Goal: Communication & Community: Share content

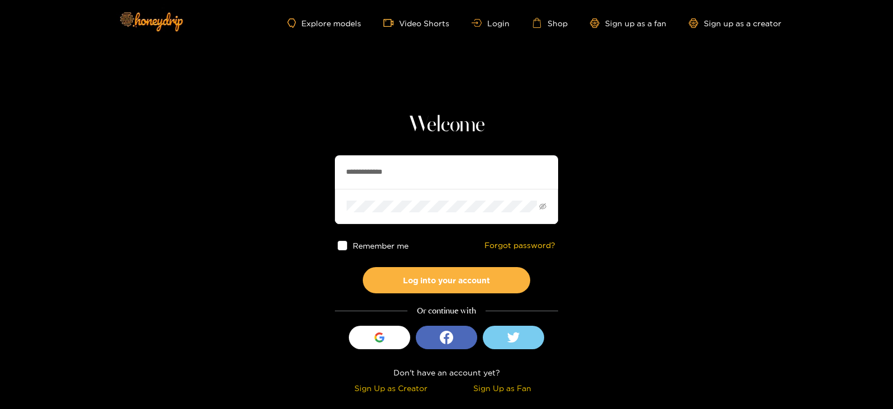
drag, startPoint x: 413, startPoint y: 166, endPoint x: 276, endPoint y: 195, distance: 139.8
click at [276, 195] on section "**********" at bounding box center [446, 198] width 893 height 397
type input "*********"
click at [363, 267] on button "Log into your account" at bounding box center [446, 280] width 167 height 26
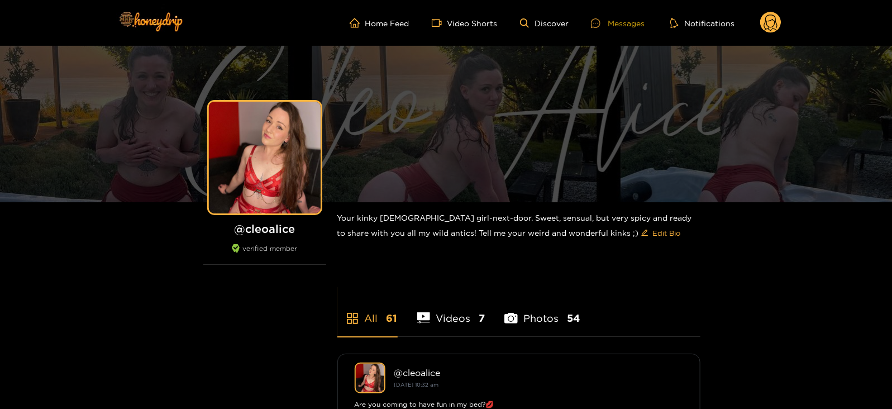
click at [619, 28] on div "Messages" at bounding box center [618, 23] width 54 height 13
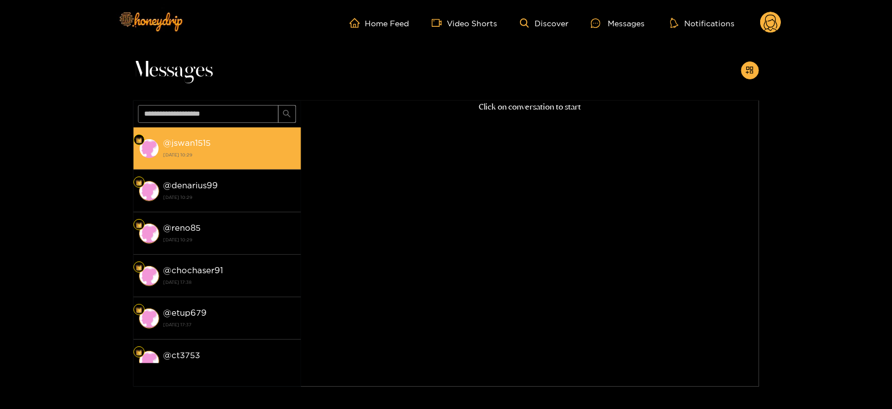
click at [197, 142] on strong "@ jswan1515" at bounding box center [187, 142] width 47 height 9
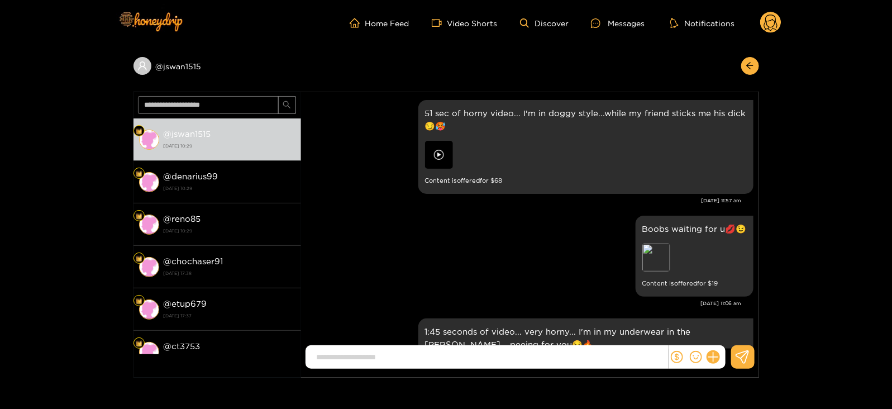
scroll to position [2397, 0]
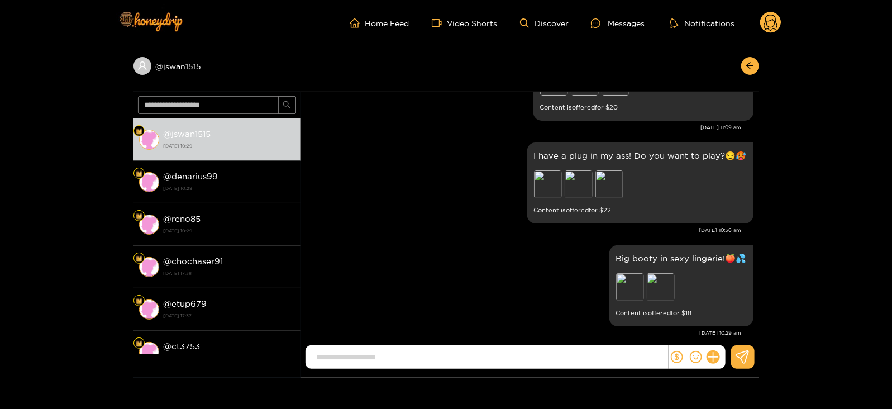
click at [760, 69] on div "@ jswan1515 @ jswan1515 [DATE] 10:29 @ denarius99 [DATE] 10:29 @ reno85 [DATE] …" at bounding box center [446, 212] width 892 height 332
click at [756, 69] on button "button" at bounding box center [750, 66] width 18 height 18
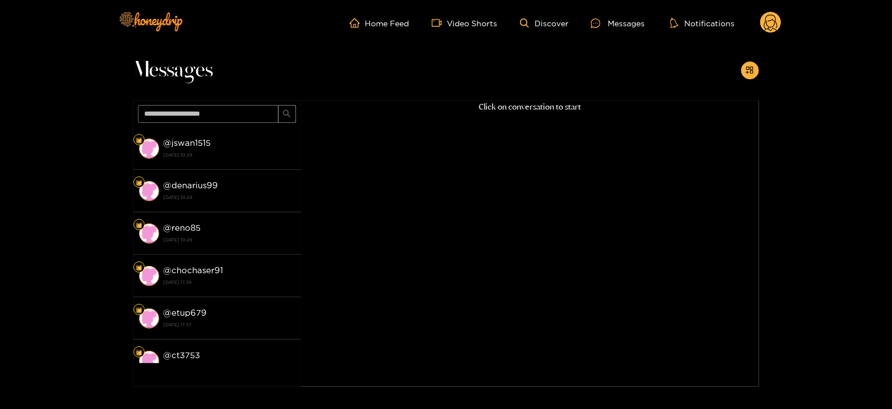
click at [756, 69] on button "button" at bounding box center [750, 70] width 18 height 18
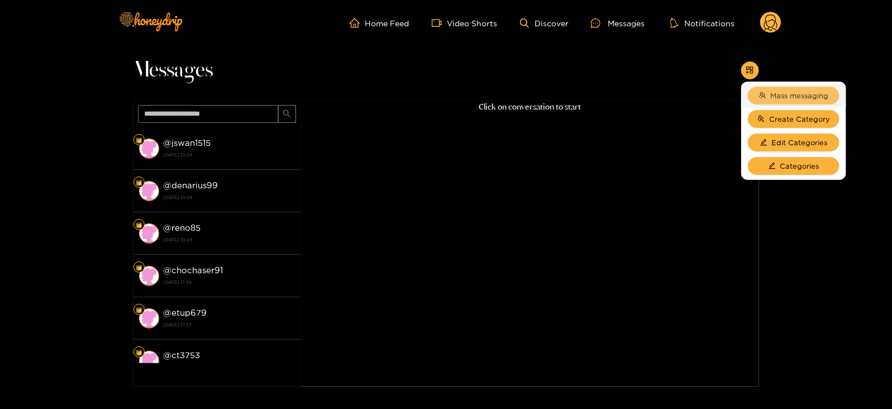
click at [770, 93] on span "Mass messaging" at bounding box center [799, 95] width 58 height 11
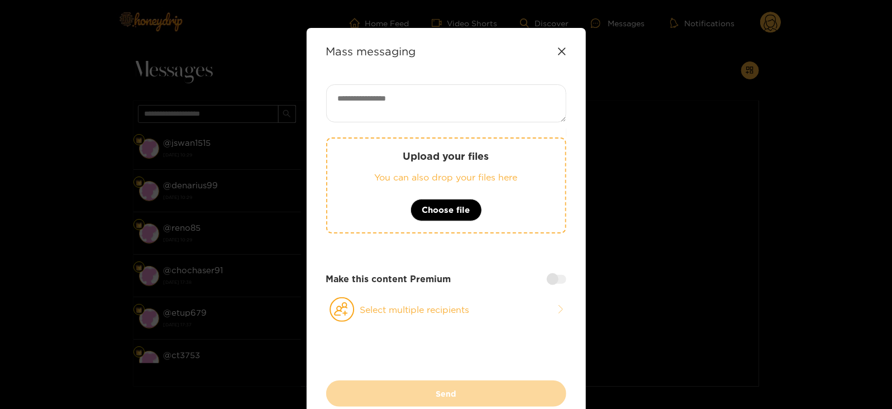
click at [505, 95] on textarea at bounding box center [446, 103] width 240 height 38
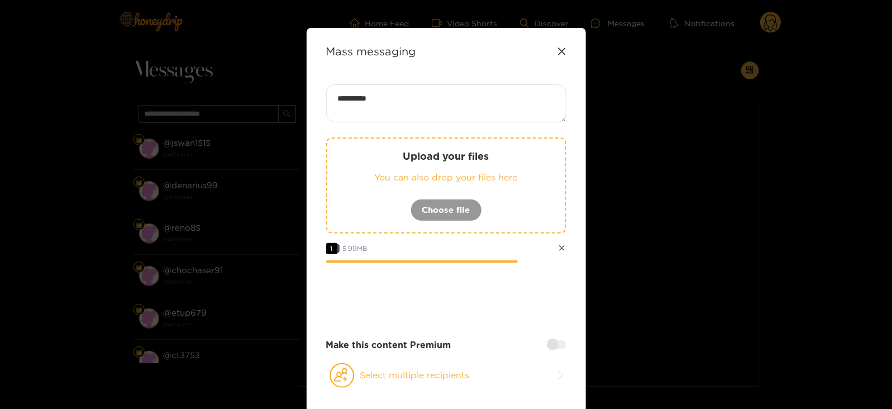
paste textarea "****"
type textarea "**********"
click at [373, 360] on div "**********" at bounding box center [446, 248] width 240 height 329
click at [360, 367] on button "Select multiple recipients" at bounding box center [446, 375] width 240 height 26
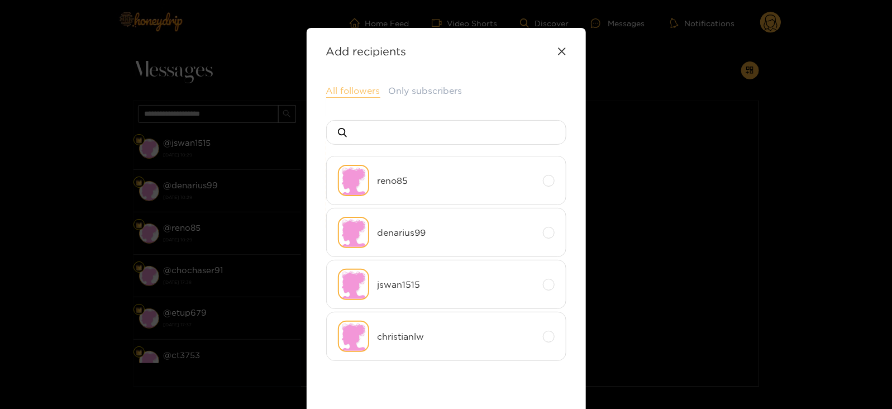
click at [332, 84] on button "All followers" at bounding box center [353, 90] width 54 height 13
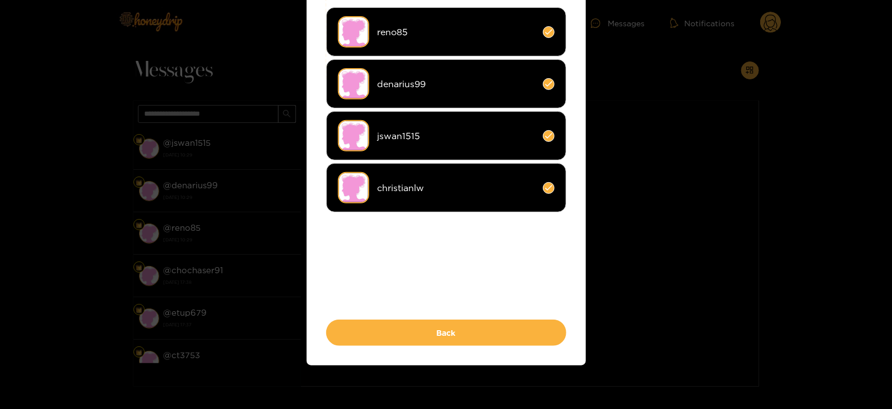
click at [366, 185] on img at bounding box center [353, 187] width 31 height 31
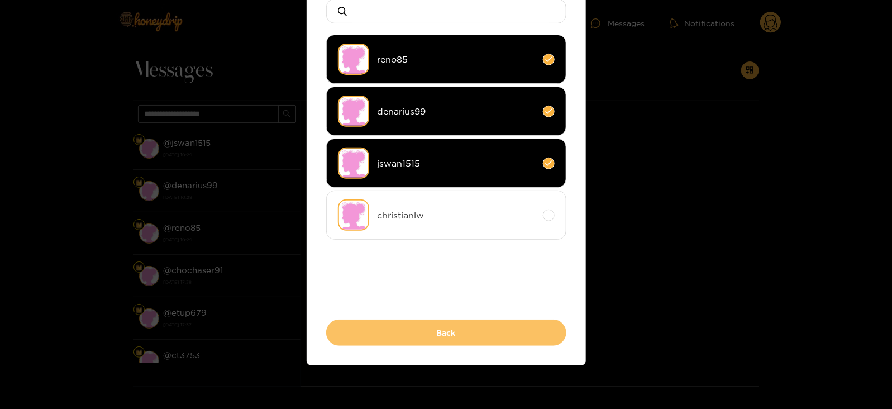
click at [363, 329] on button "Back" at bounding box center [446, 332] width 240 height 26
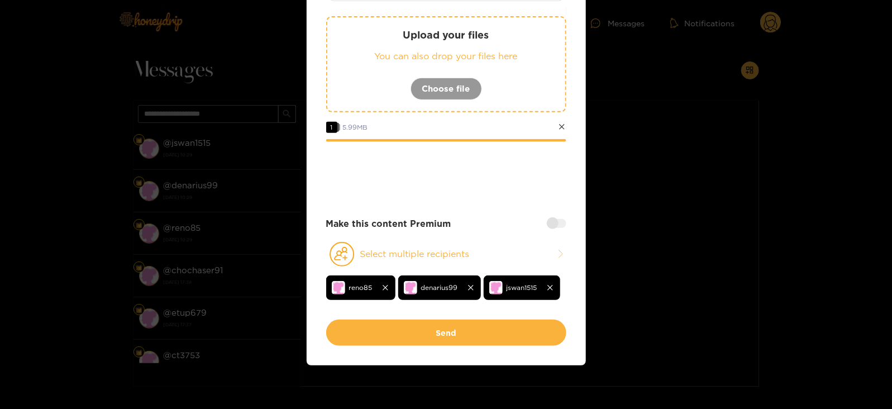
click at [559, 223] on div at bounding box center [557, 223] width 20 height 9
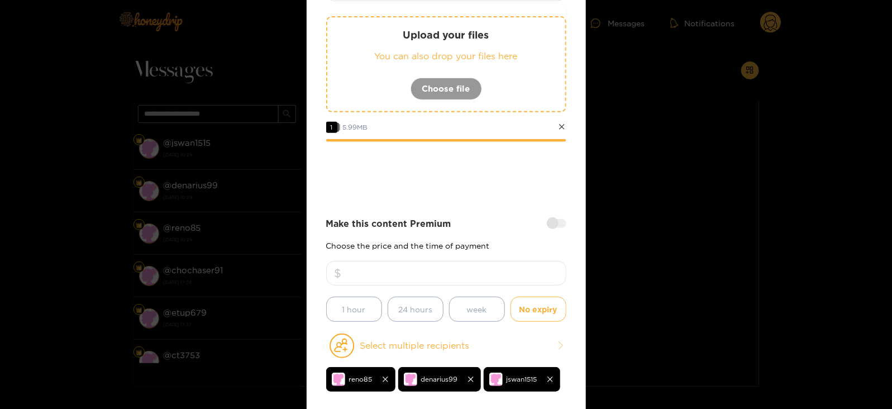
click at [448, 262] on input "number" at bounding box center [446, 273] width 240 height 25
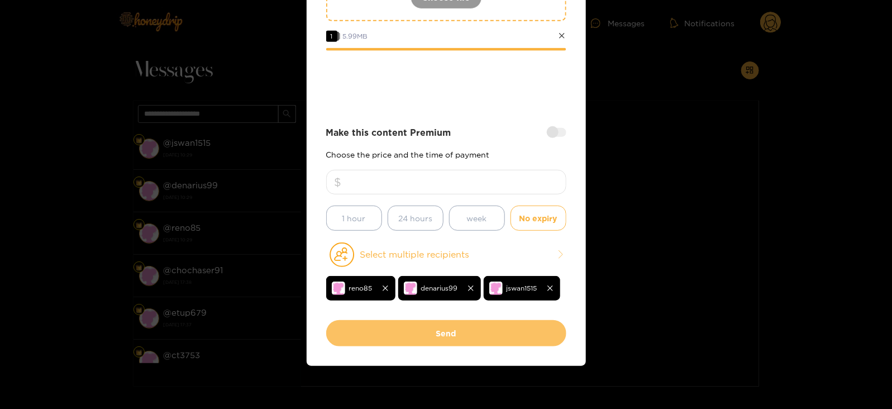
type input "**"
click at [442, 330] on button "Send" at bounding box center [446, 333] width 240 height 26
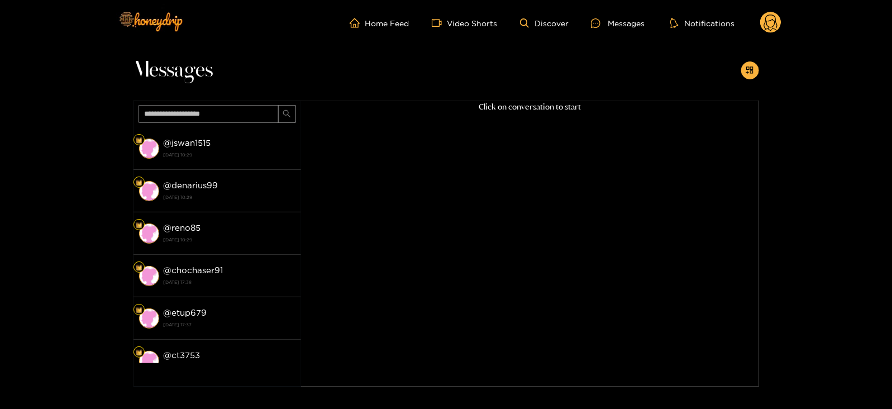
scroll to position [119, 0]
click at [766, 26] on circle at bounding box center [770, 22] width 21 height 21
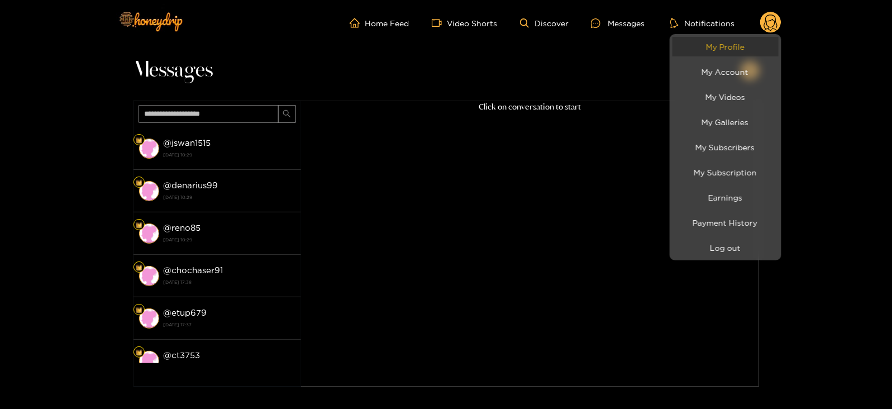
click at [739, 38] on link "My Profile" at bounding box center [725, 47] width 106 height 20
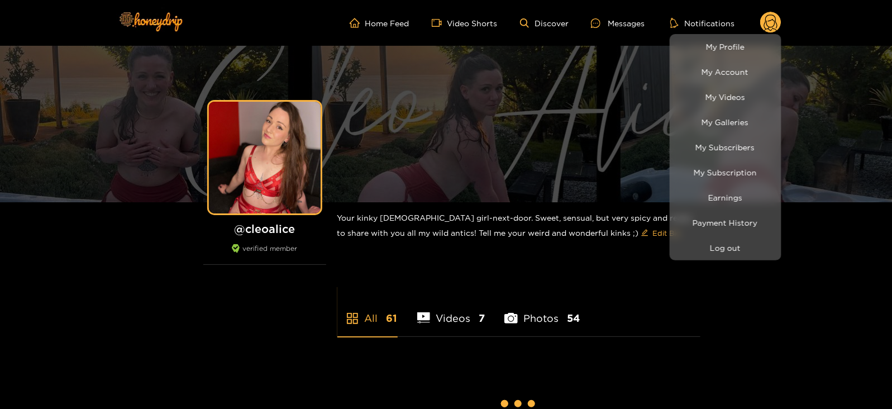
click at [608, 23] on div at bounding box center [446, 204] width 892 height 409
click at [608, 23] on div "Messages" at bounding box center [618, 23] width 54 height 13
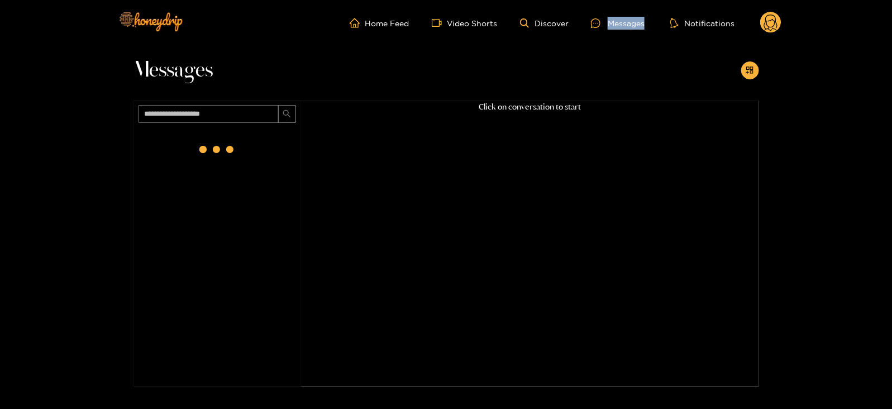
click at [608, 23] on div "Messages" at bounding box center [618, 23] width 54 height 13
click at [771, 32] on circle at bounding box center [770, 22] width 21 height 21
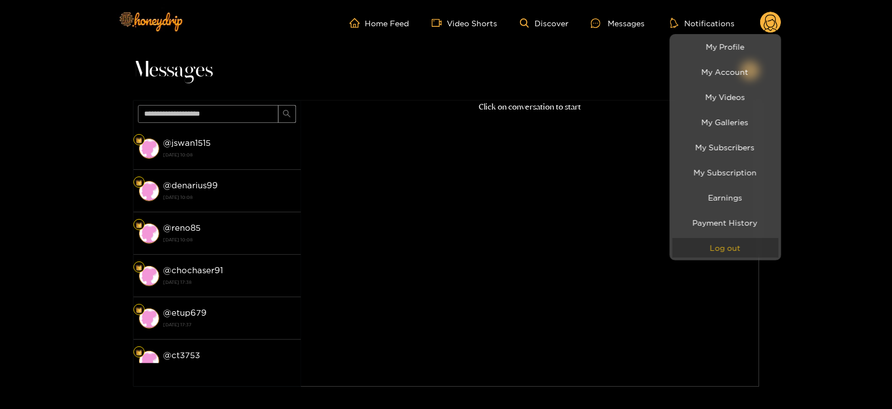
click at [731, 252] on button "Log out" at bounding box center [725, 248] width 106 height 20
